Goal: Task Accomplishment & Management: Complete application form

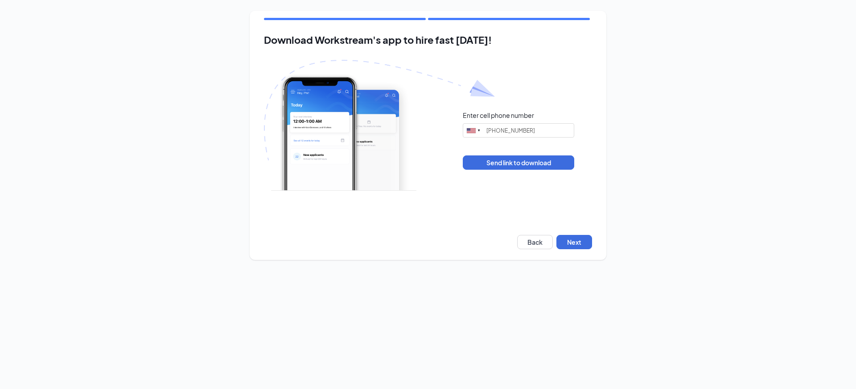
type input "(208) 724-2026"
click at [577, 244] on button "Next" at bounding box center [575, 242] width 36 height 14
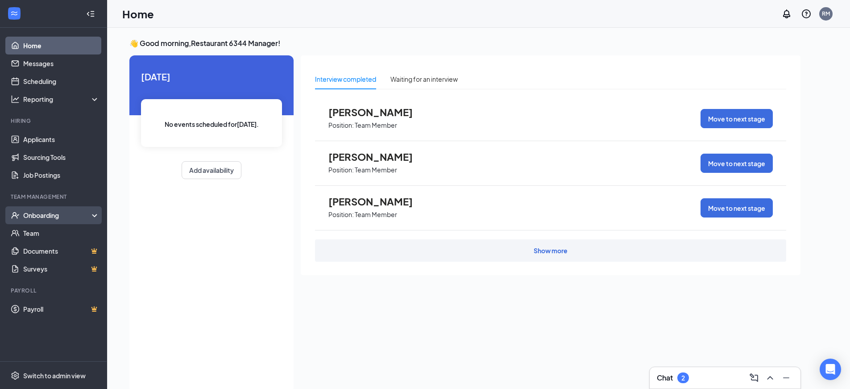
click at [53, 217] on div "Onboarding" at bounding box center [57, 215] width 69 height 9
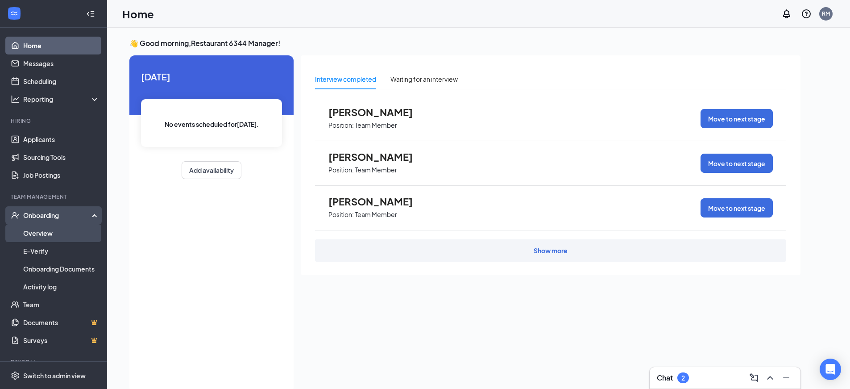
click at [54, 231] on link "Overview" at bounding box center [61, 233] width 76 height 18
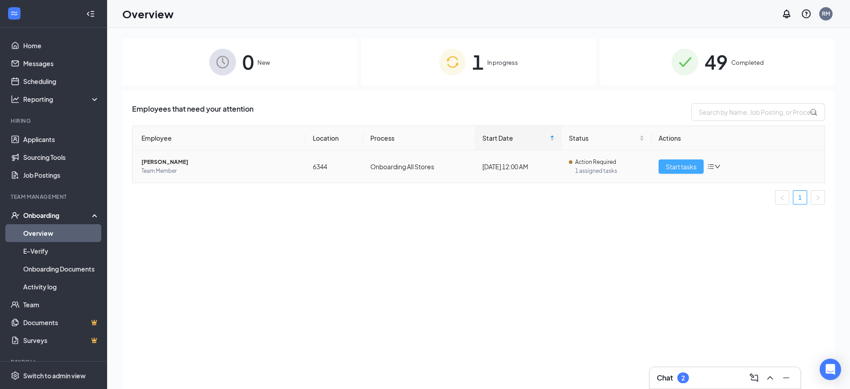
click at [687, 165] on span "Start tasks" at bounding box center [681, 166] width 31 height 10
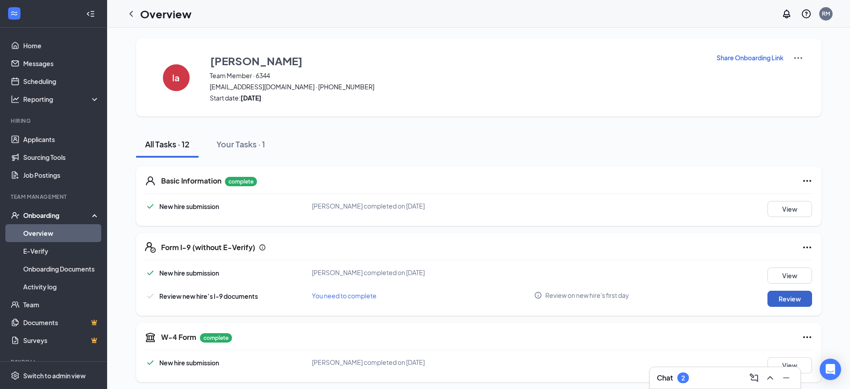
click at [796, 301] on button "Review" at bounding box center [789, 298] width 45 height 16
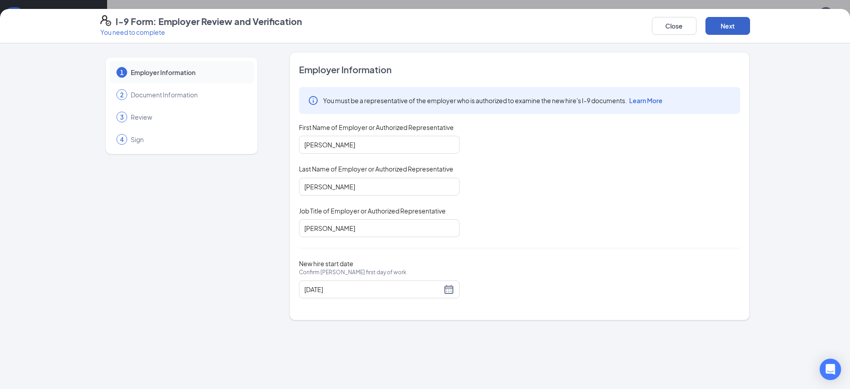
click at [729, 32] on button "Next" at bounding box center [727, 26] width 45 height 18
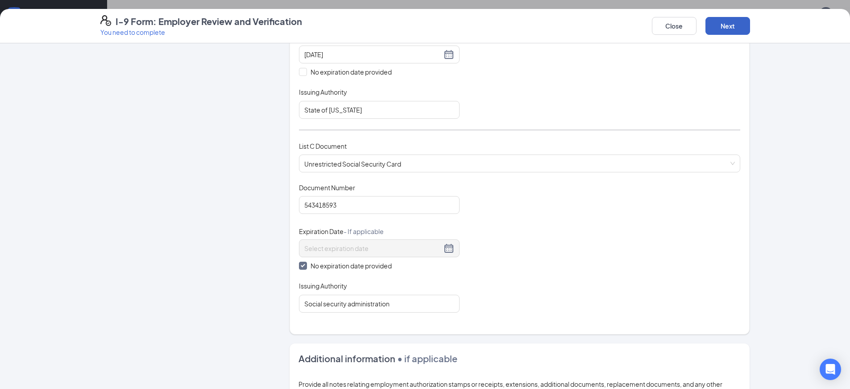
scroll to position [268, 0]
click at [727, 31] on button "Next" at bounding box center [727, 26] width 45 height 18
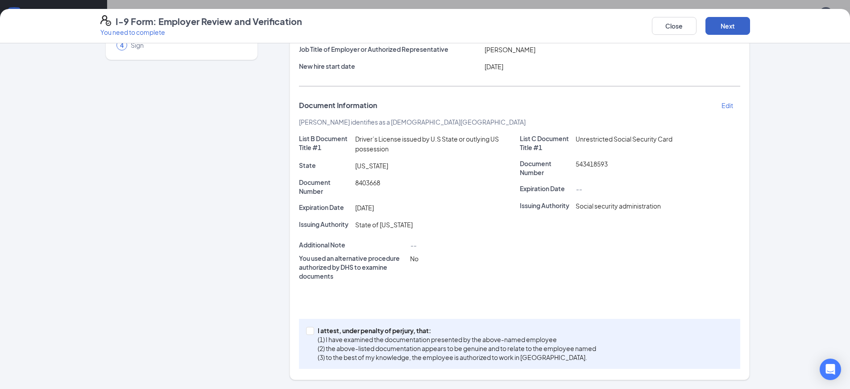
scroll to position [94, 0]
click at [718, 29] on button "Next" at bounding box center [727, 26] width 45 height 18
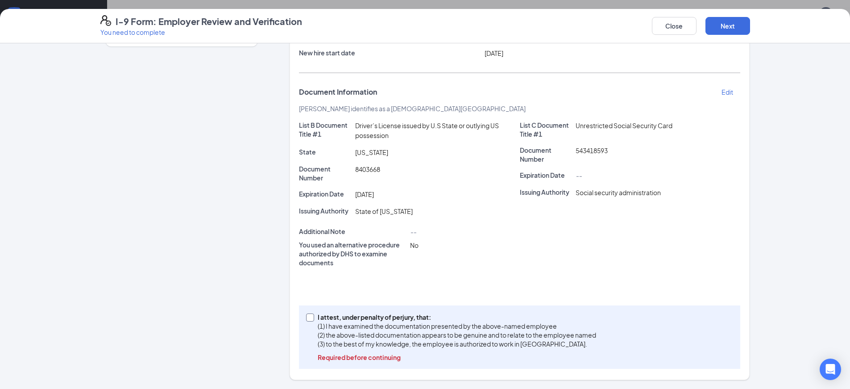
click at [308, 319] on input "I attest, under penalty of [PERSON_NAME], that: (1) I have examined the documen…" at bounding box center [309, 316] width 6 height 6
checkbox input "true"
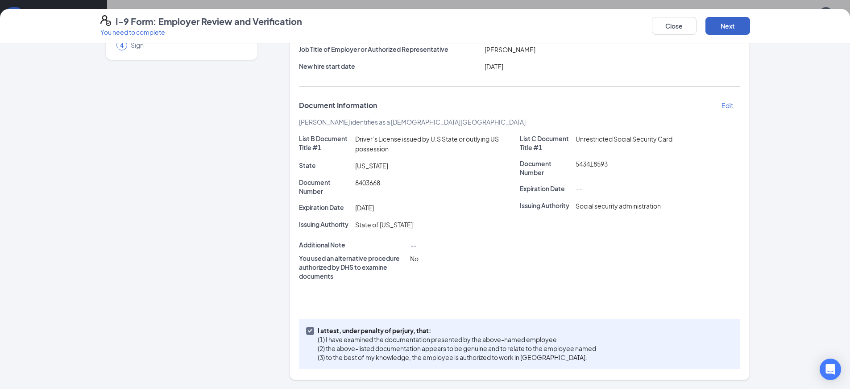
click at [723, 29] on button "Next" at bounding box center [727, 26] width 45 height 18
